Goal: Information Seeking & Learning: Check status

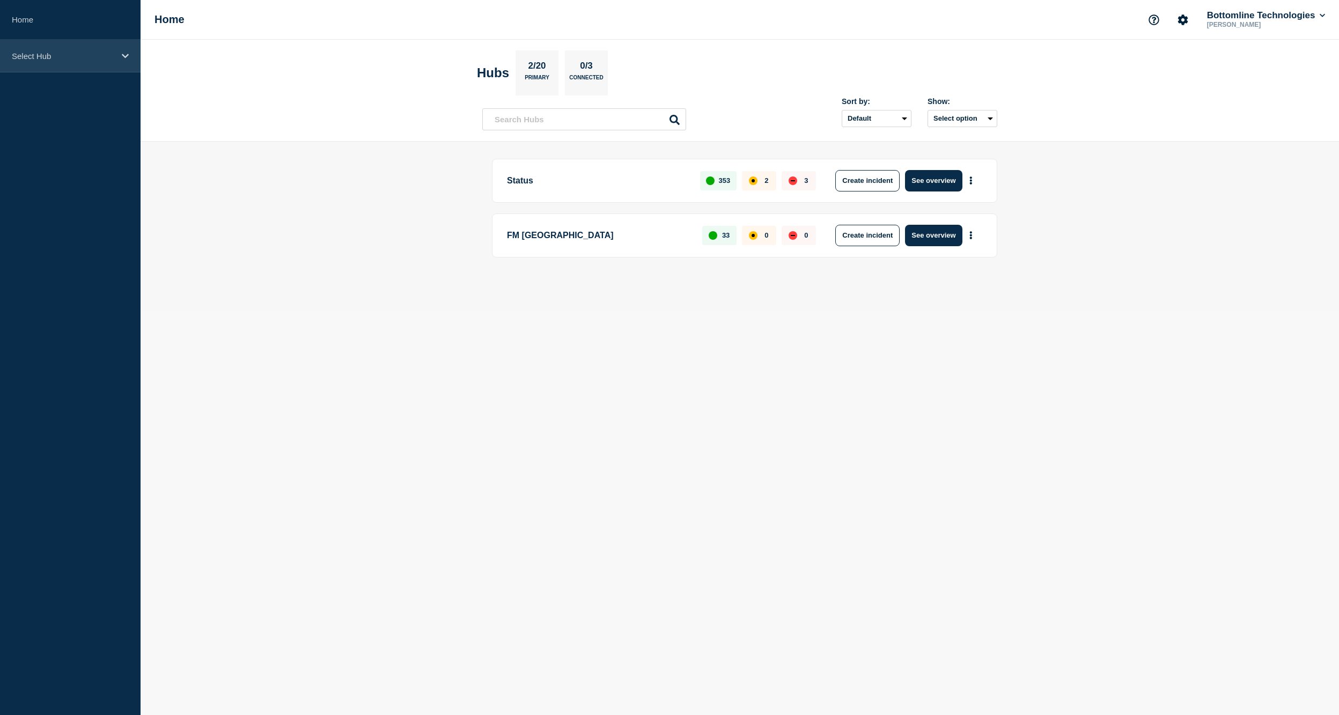
click at [39, 53] on p "Select Hub" at bounding box center [63, 56] width 103 height 9
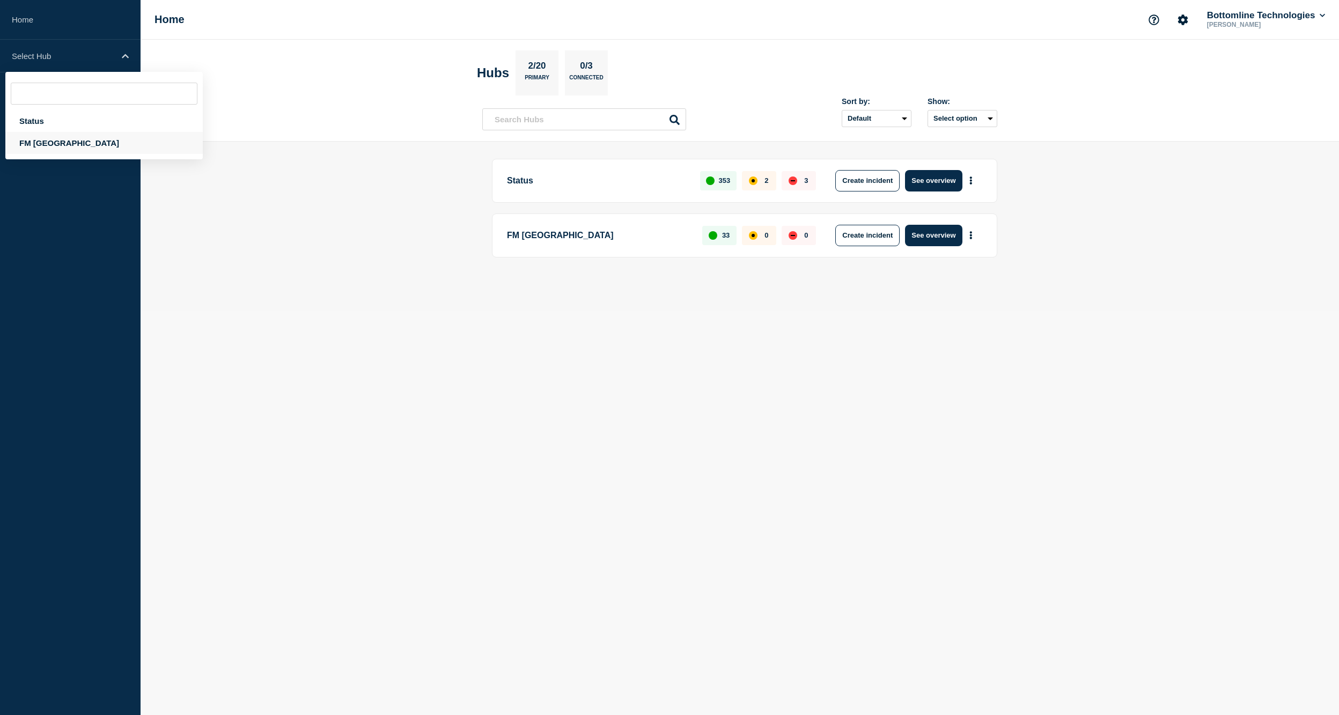
click at [40, 142] on div "FM [GEOGRAPHIC_DATA]" at bounding box center [103, 143] width 197 height 22
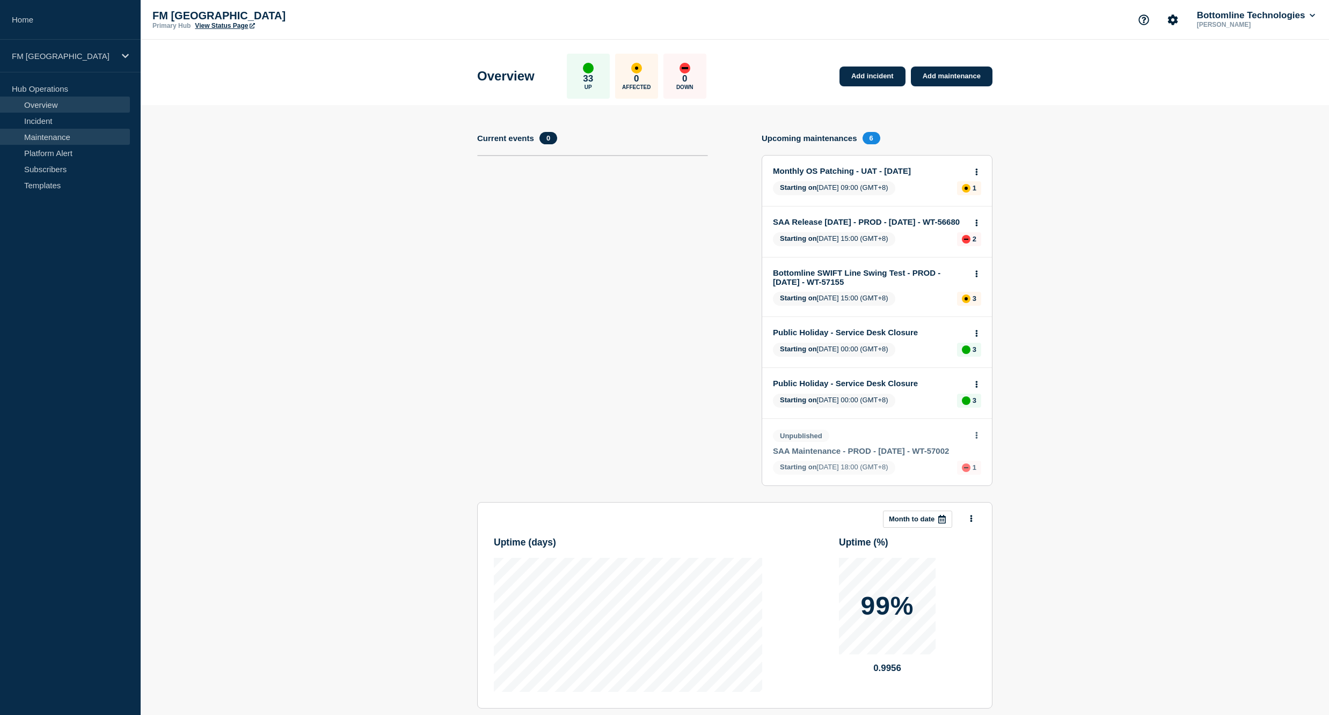
click at [39, 134] on link "Maintenance" at bounding box center [65, 137] width 130 height 16
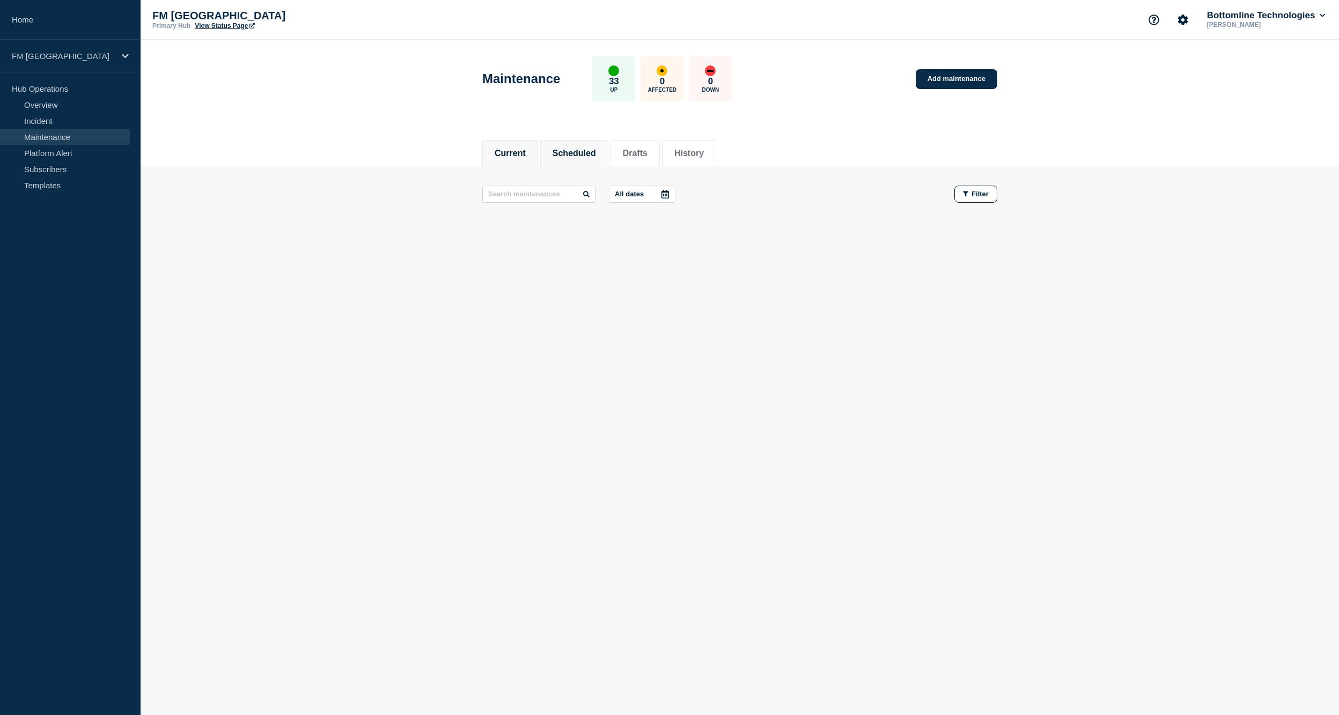
click at [585, 149] on button "Scheduled" at bounding box center [574, 154] width 43 height 10
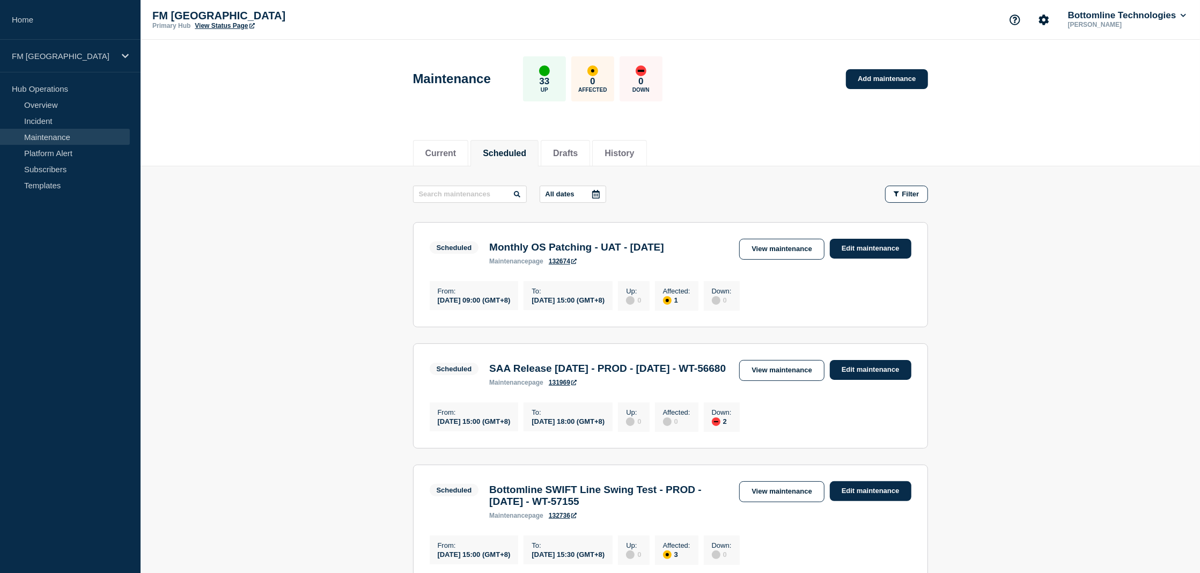
click at [297, 320] on main "All dates Filter Scheduled 1 Affected Monthly OS Patching - UAT - [DATE] From […" at bounding box center [671, 503] width 1060 height 674
